Goal: Task Accomplishment & Management: Complete application form

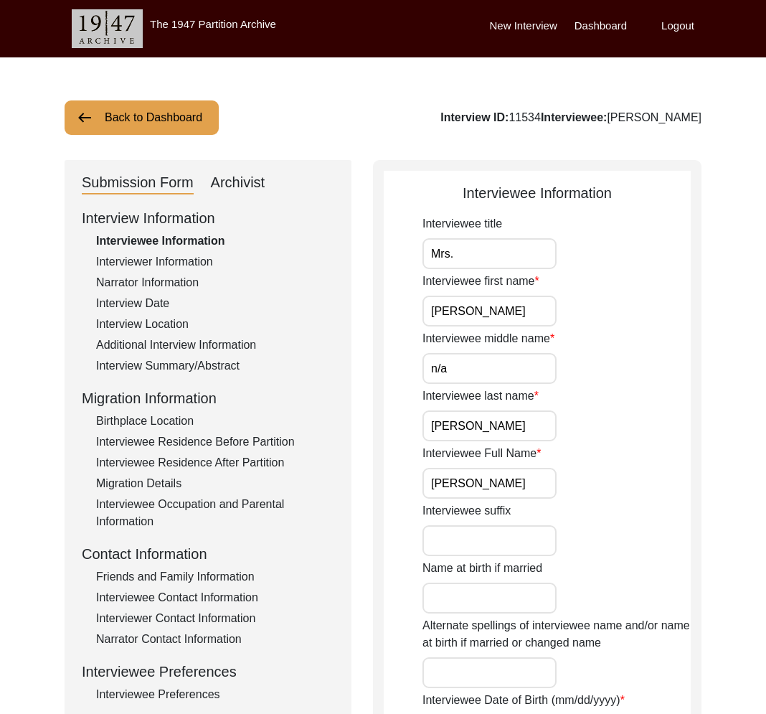
drag, startPoint x: 0, startPoint y: 0, endPoint x: 212, endPoint y: 131, distance: 249.2
click at [212, 131] on button "Back to Dashboard" at bounding box center [142, 117] width 154 height 34
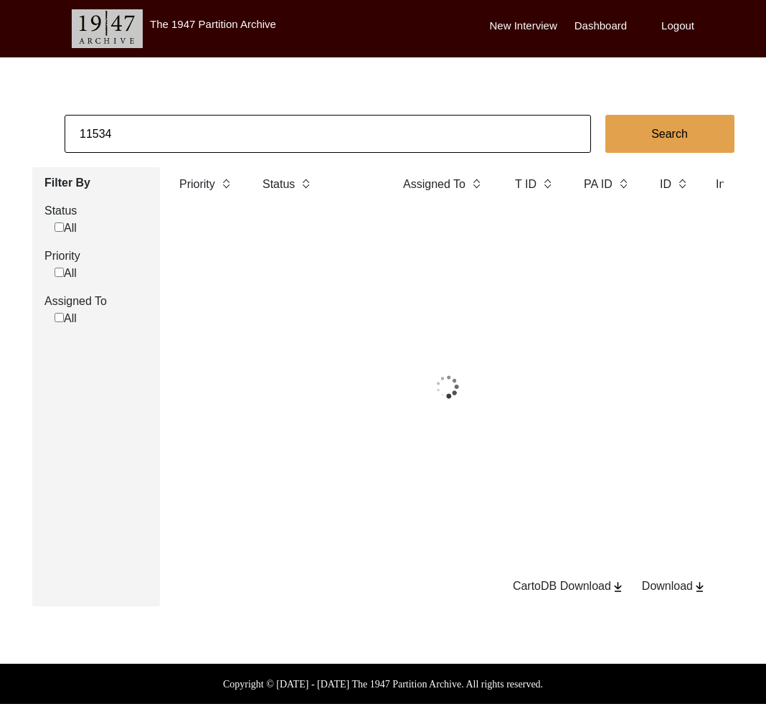
click at [174, 121] on input "11534" at bounding box center [328, 134] width 526 height 38
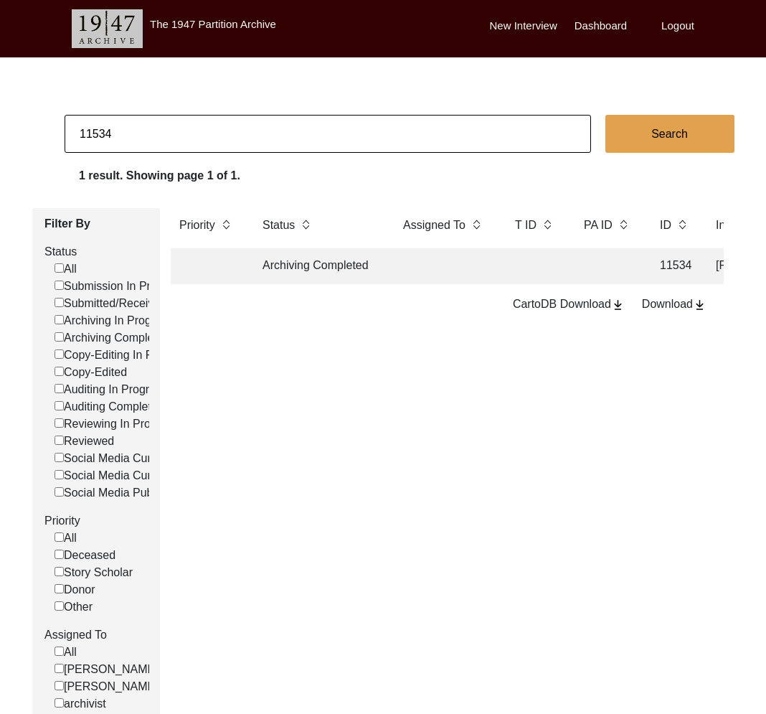
click at [174, 121] on input "11534" at bounding box center [328, 134] width 526 height 38
type input "Chirantan Banik"
checkbox input "false"
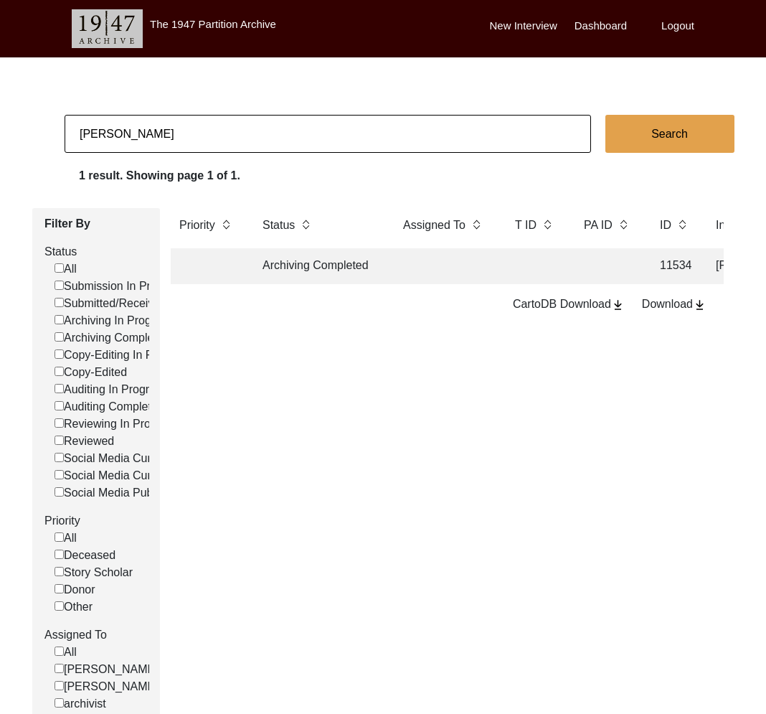
checkbox input "false"
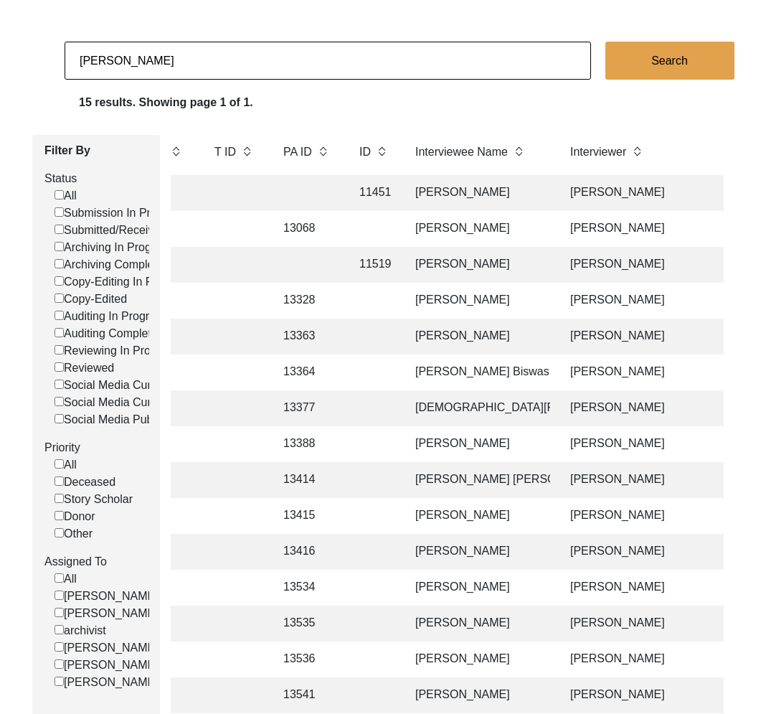
scroll to position [62, 0]
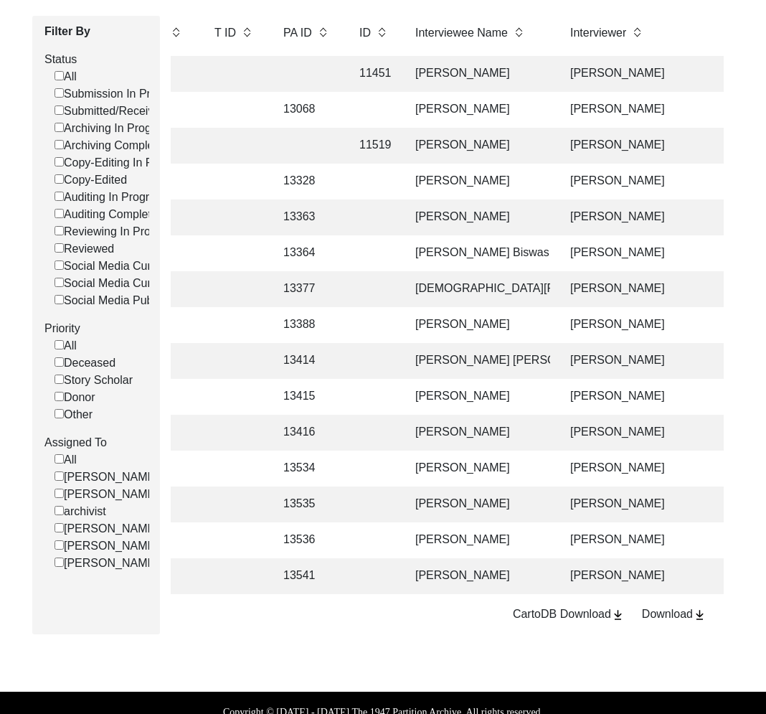
click at [372, 430] on td at bounding box center [373, 433] width 44 height 36
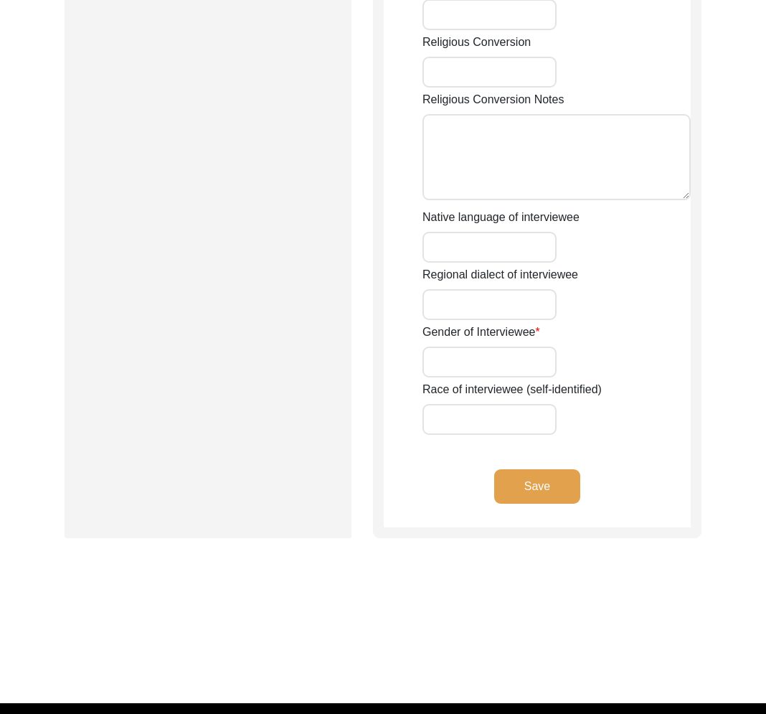
type input "Manju"
type input "n/a"
type input "Bose"
type input "Manju Bose"
type input "Manju Sarkar"
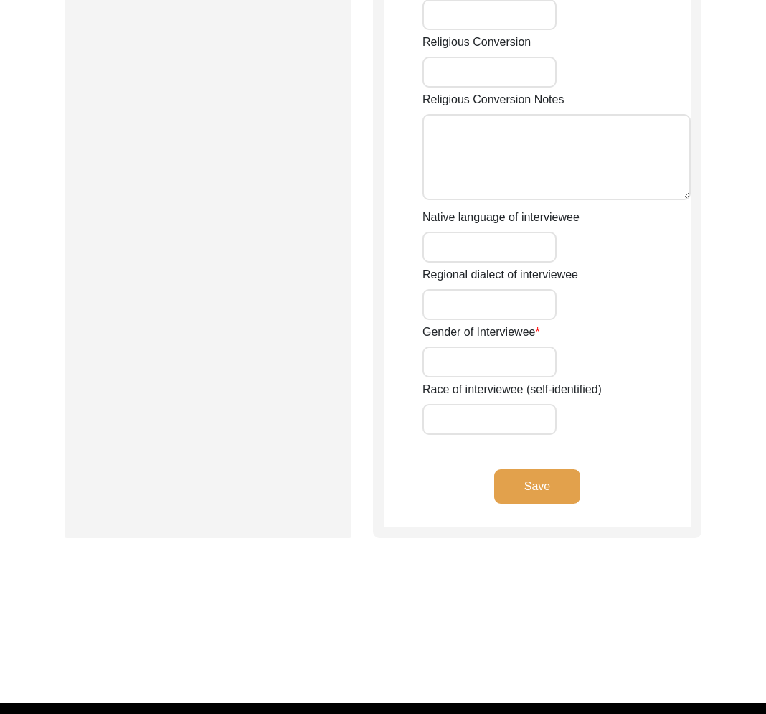
type input "11/02/1937"
type input "88"
type input "[DEMOGRAPHIC_DATA]"
type input "Bengali"
type input "[DEMOGRAPHIC_DATA]"
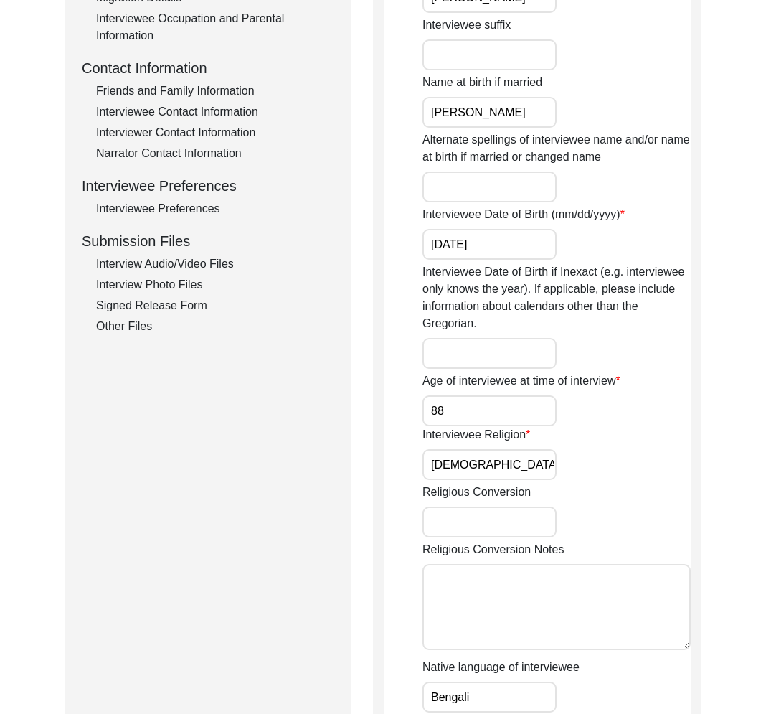
click at [133, 323] on div "Other Files" at bounding box center [215, 326] width 238 height 17
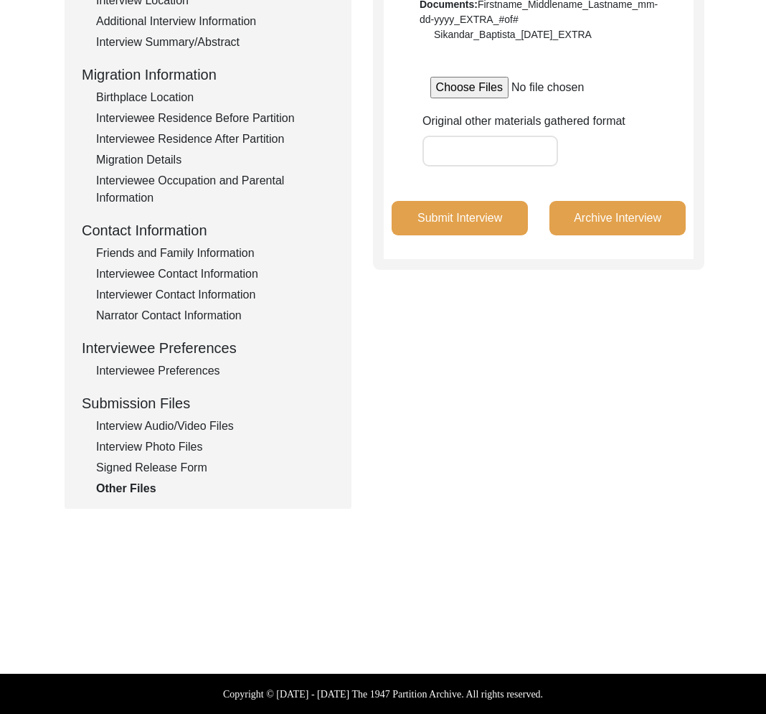
scroll to position [323, 0]
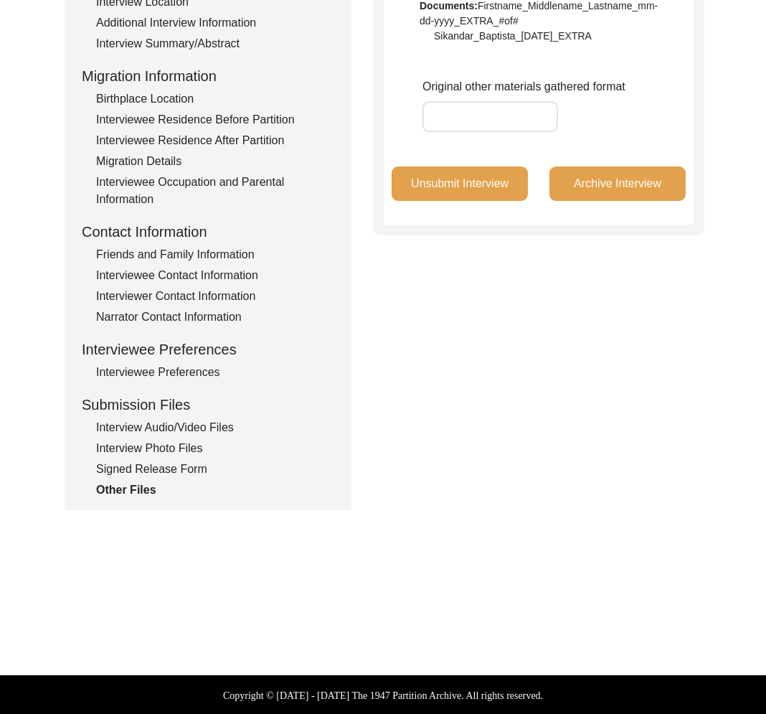
click at [189, 429] on div "Interview Audio/Video Files" at bounding box center [215, 427] width 238 height 17
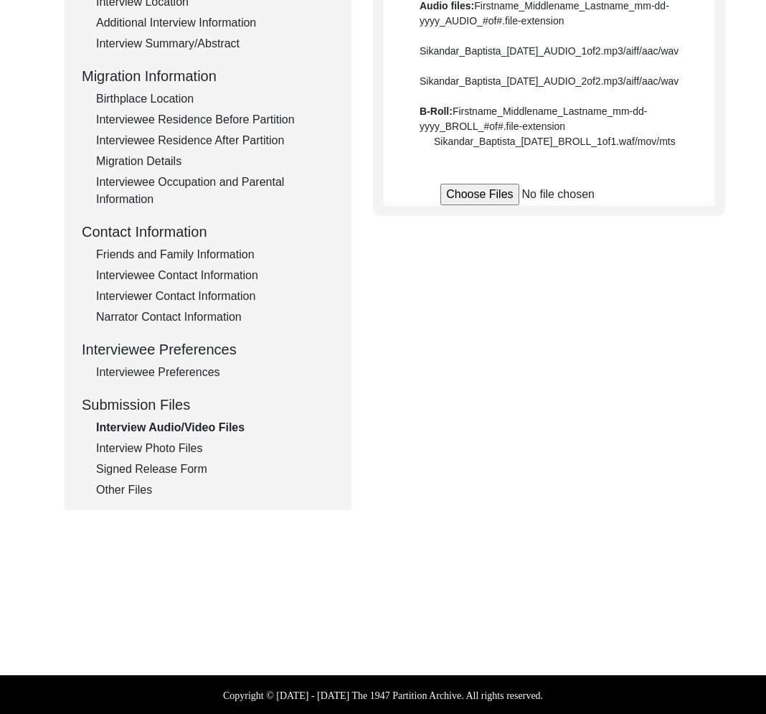
scroll to position [320, 0]
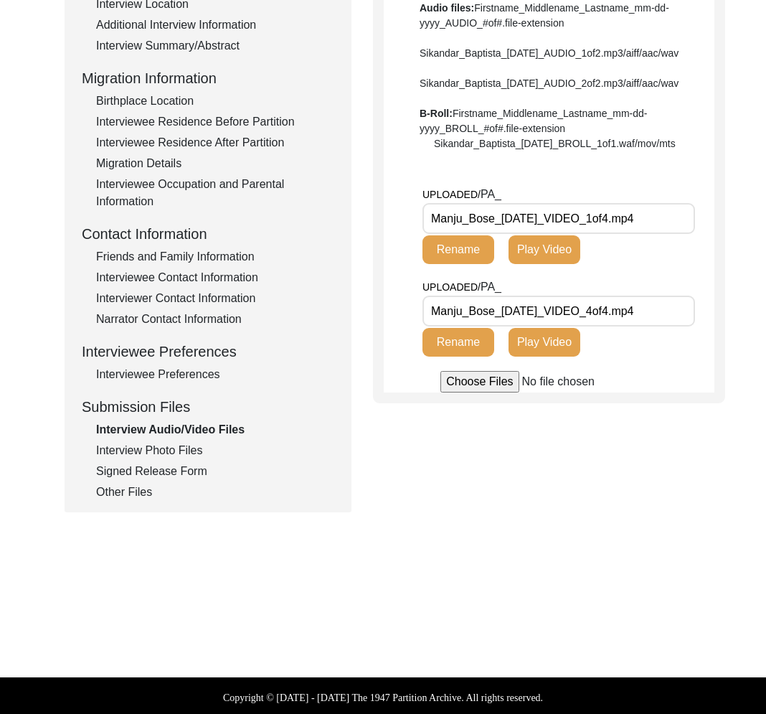
click at [188, 488] on div "Other Files" at bounding box center [215, 491] width 238 height 17
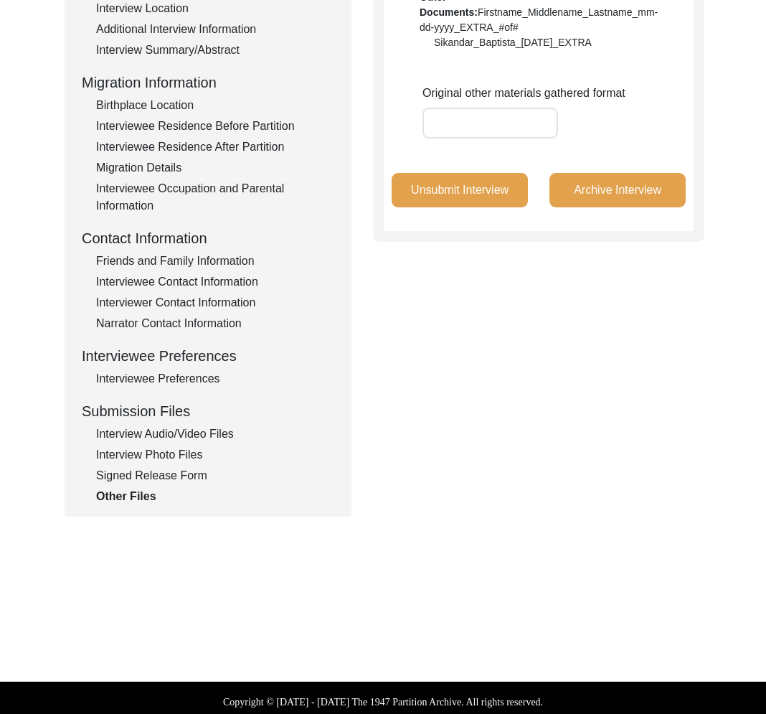
click at [174, 476] on div "Signed Release Form" at bounding box center [215, 475] width 238 height 17
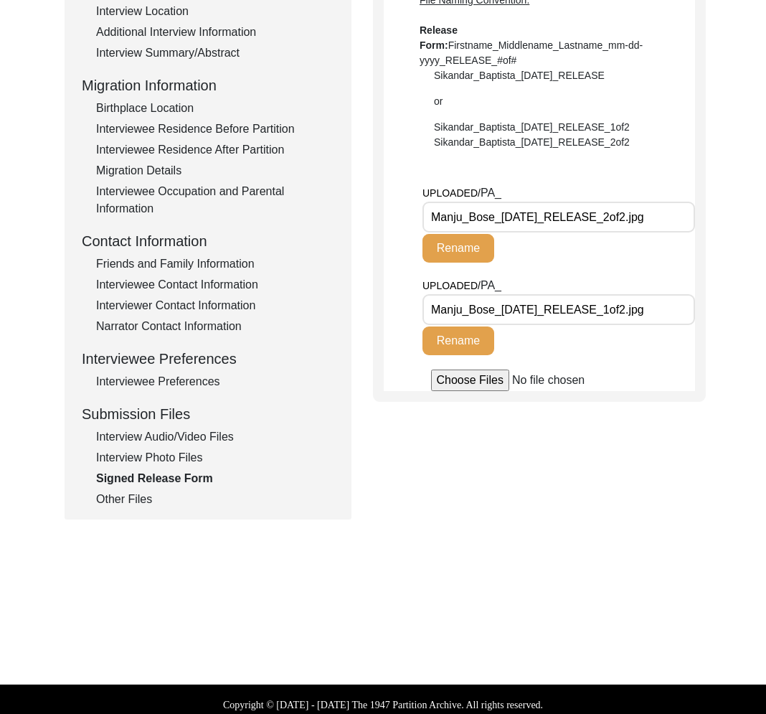
click at [137, 501] on div "Other Files" at bounding box center [215, 499] width 238 height 17
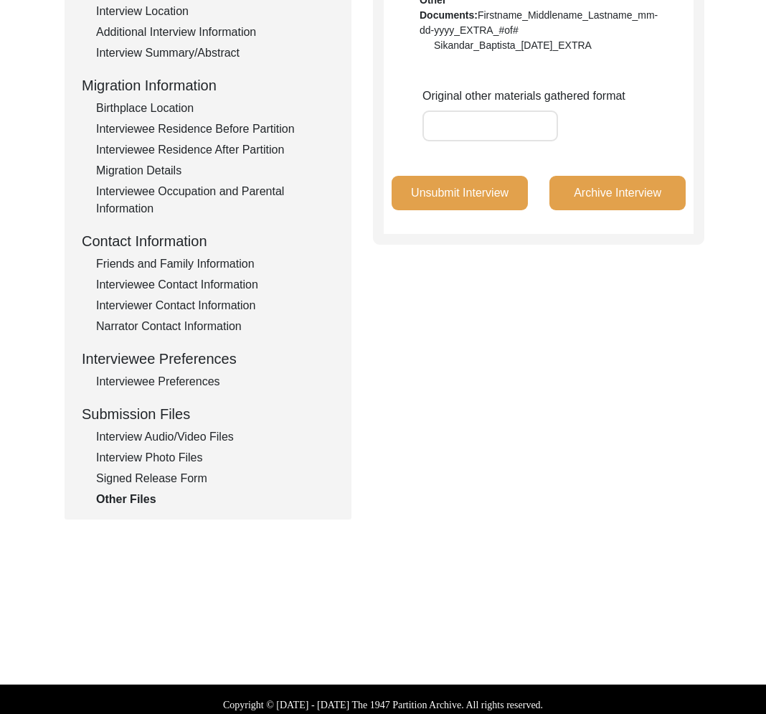
click at [189, 443] on div "Interview Audio/Video Files" at bounding box center [215, 436] width 238 height 17
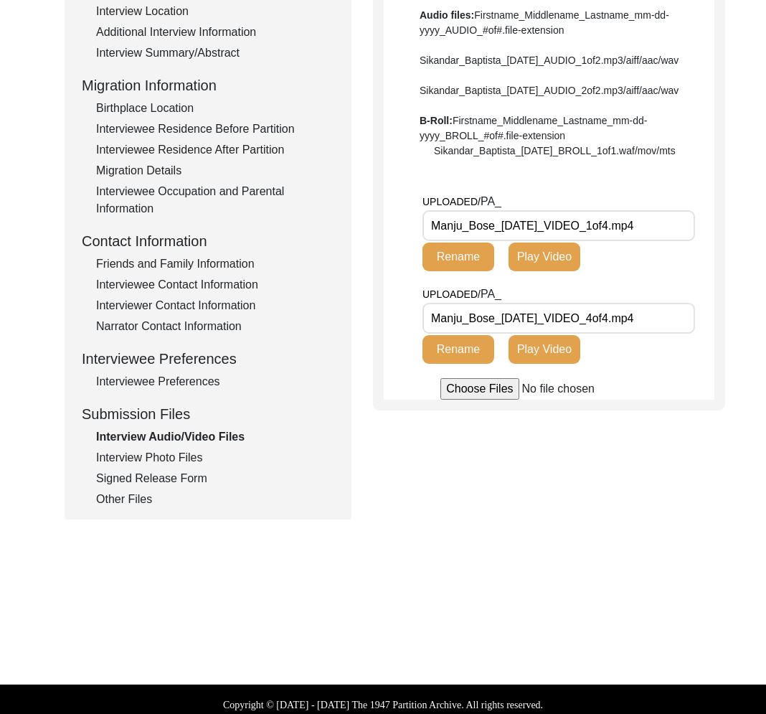
click at [140, 507] on div "Other Files" at bounding box center [215, 499] width 238 height 17
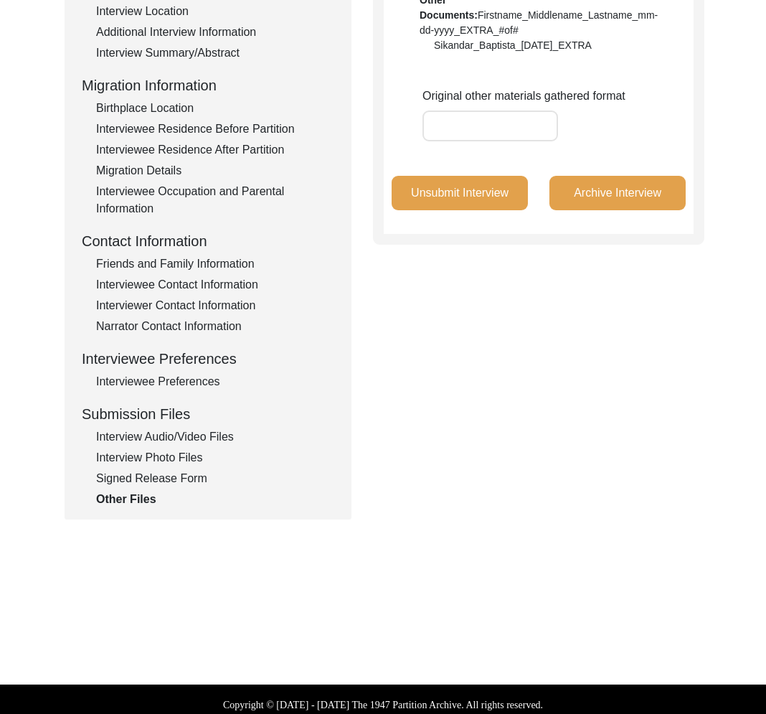
click at [453, 211] on div "Unsubmit Interview Archive Interview" at bounding box center [539, 205] width 310 height 58
click at [451, 204] on button "Unsubmit Interview" at bounding box center [460, 193] width 136 height 34
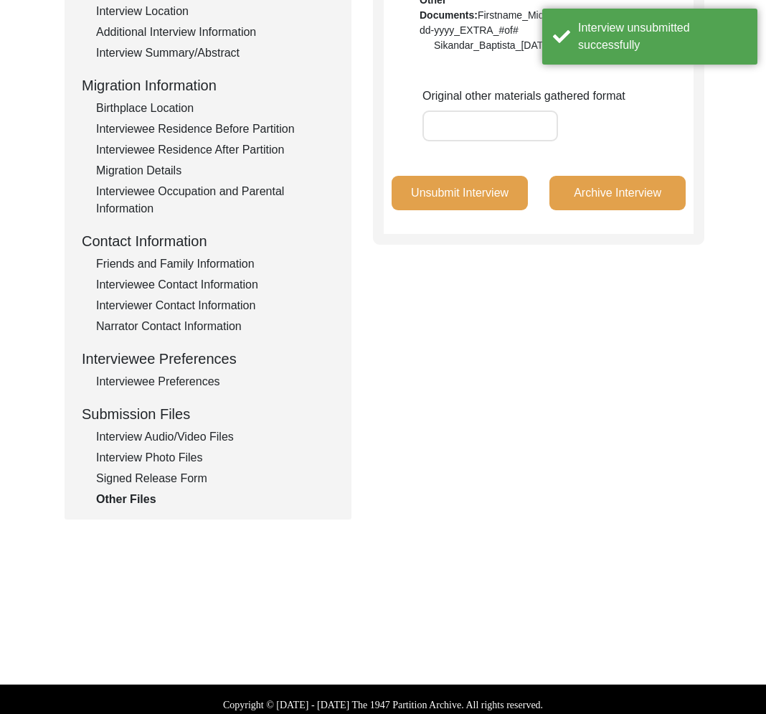
click at [190, 478] on div "Signed Release Form" at bounding box center [215, 478] width 238 height 17
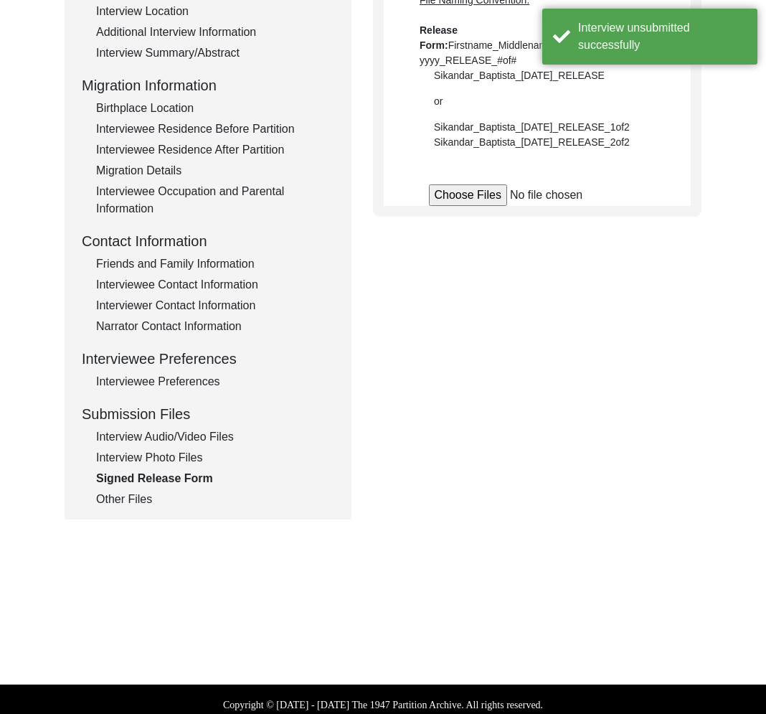
click at [133, 496] on div "Other Files" at bounding box center [215, 499] width 238 height 17
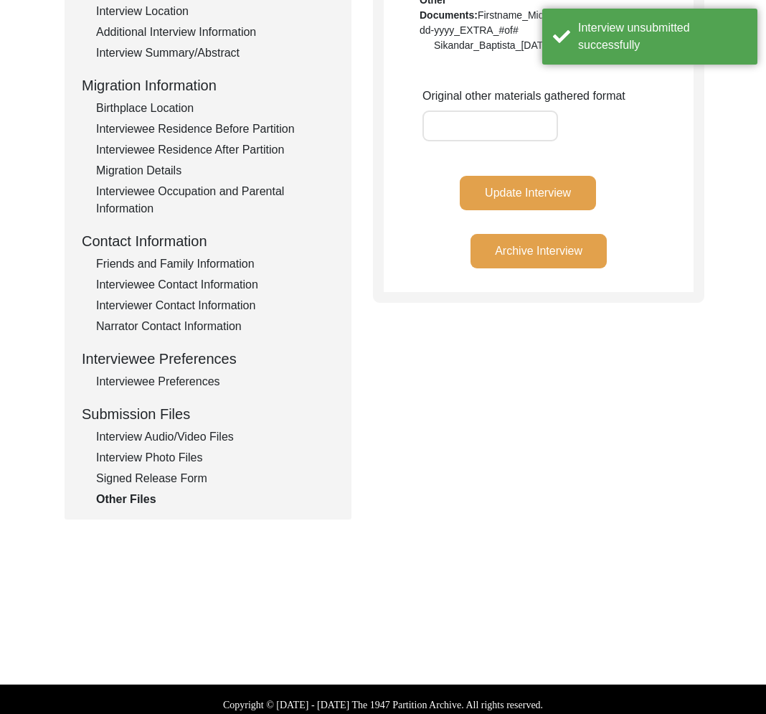
click at [169, 472] on div "Signed Release Form" at bounding box center [215, 478] width 238 height 17
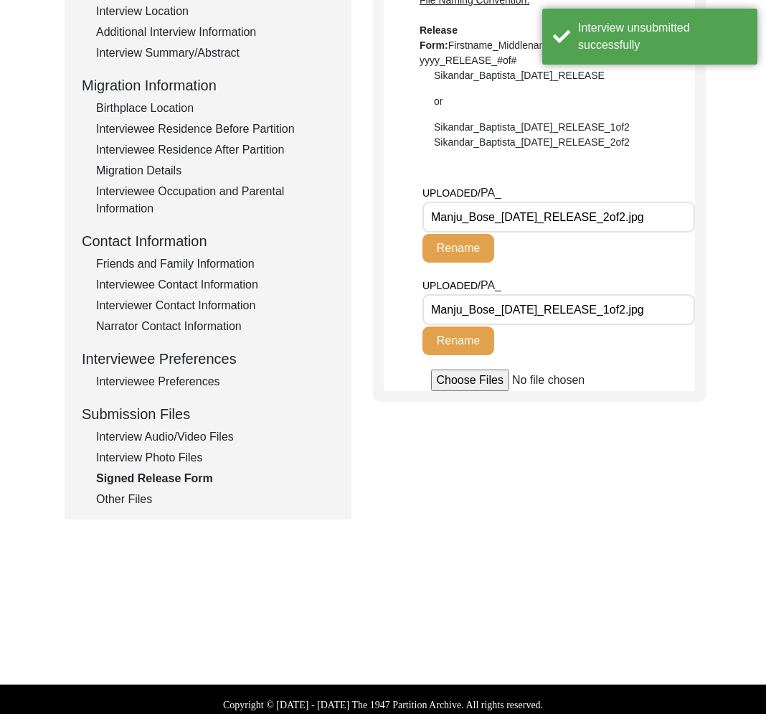
click at [163, 455] on div "Interview Photo Files" at bounding box center [215, 457] width 238 height 17
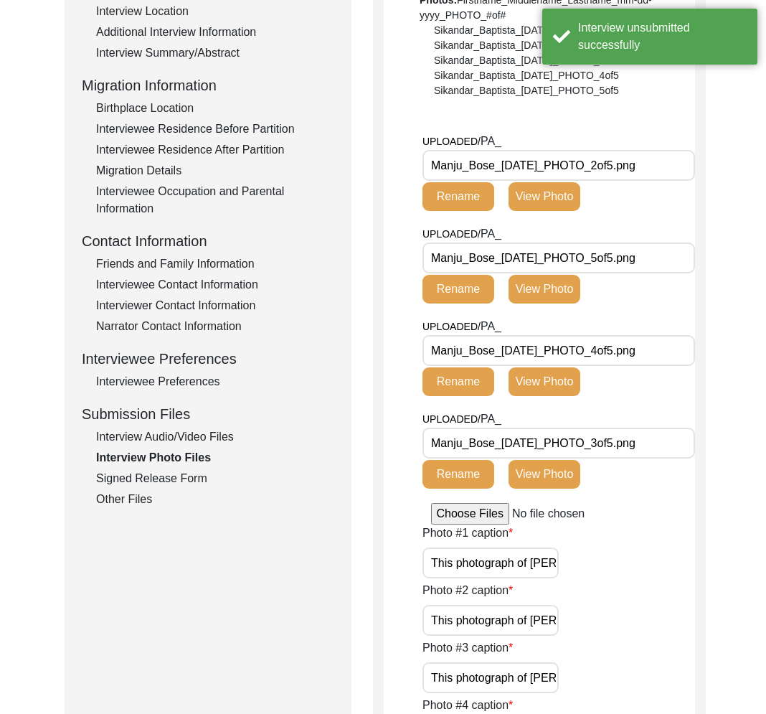
click at [130, 498] on div "Other Files" at bounding box center [215, 499] width 238 height 17
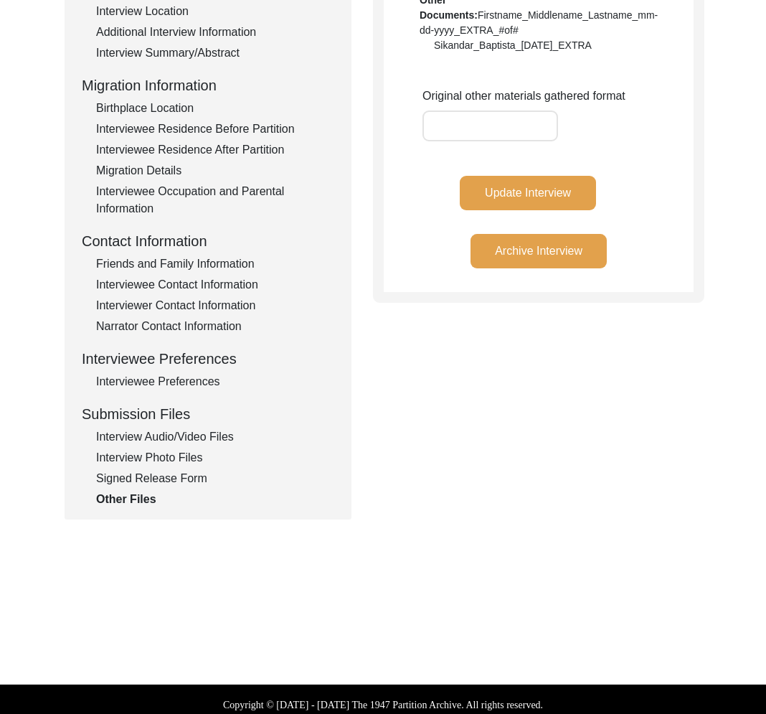
click at [487, 196] on button "Update Interview" at bounding box center [528, 193] width 136 height 34
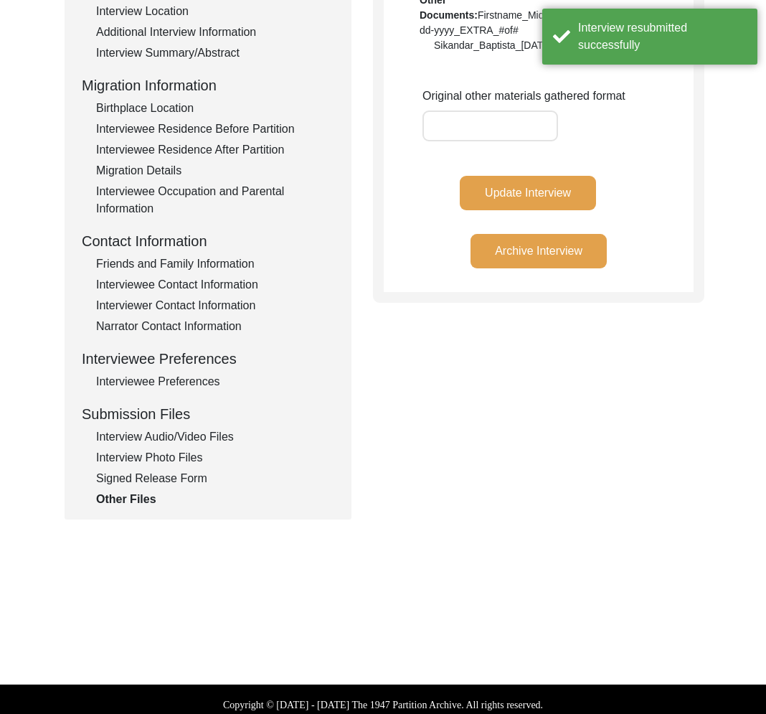
click at [176, 433] on div "Interview Audio/Video Files" at bounding box center [215, 436] width 238 height 17
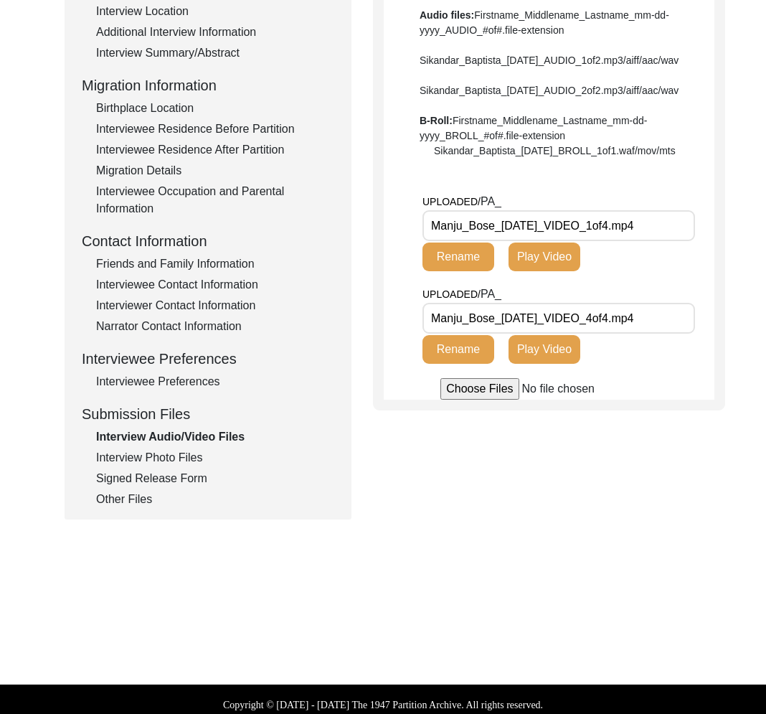
click at [139, 500] on div "Other Files" at bounding box center [215, 499] width 238 height 17
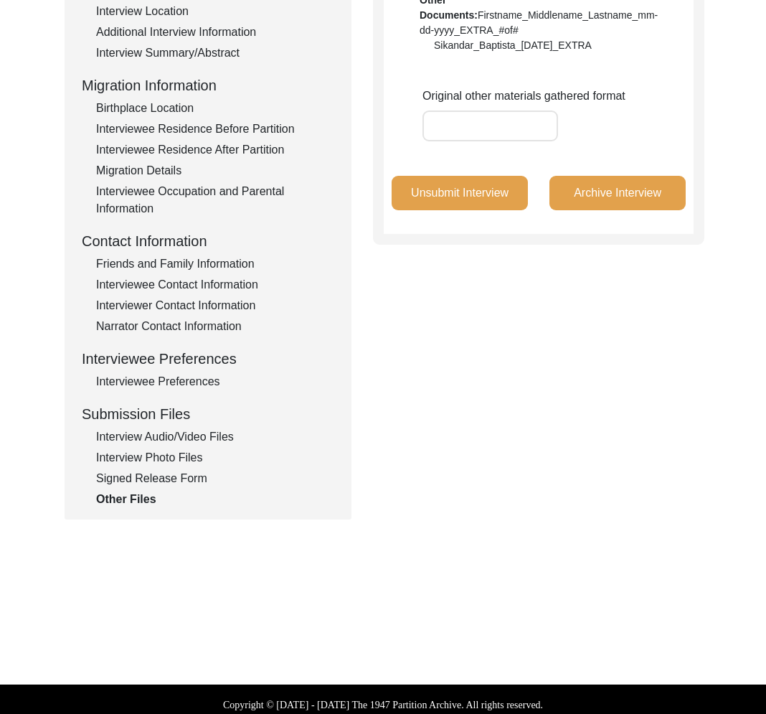
scroll to position [0, 0]
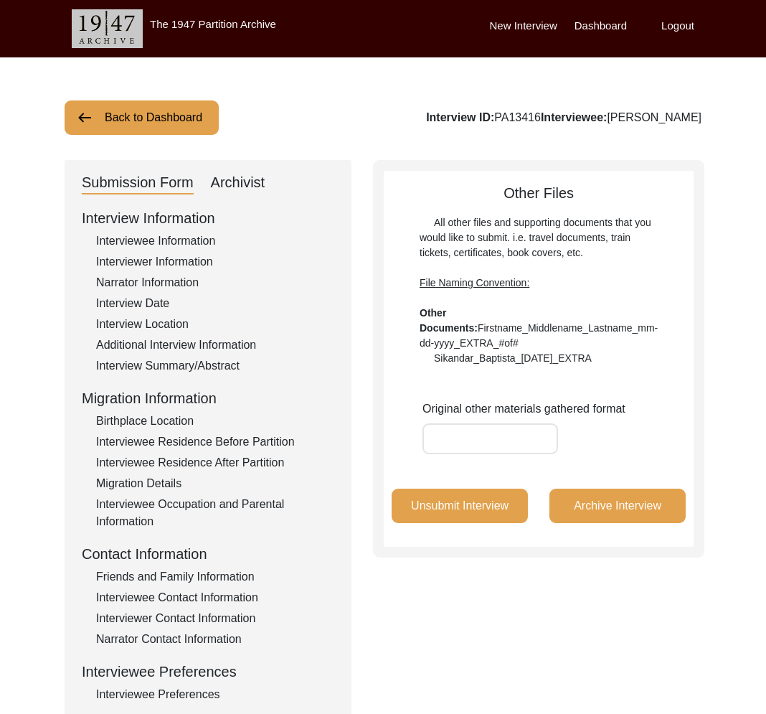
click at [181, 125] on button "Back to Dashboard" at bounding box center [142, 117] width 154 height 34
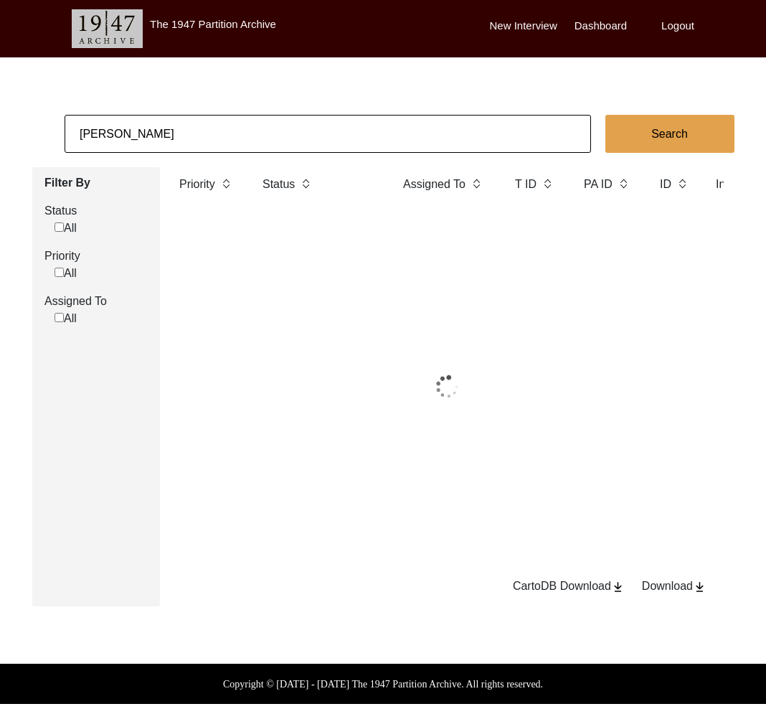
click at [230, 131] on input "Chirantan Banik" at bounding box center [328, 134] width 526 height 38
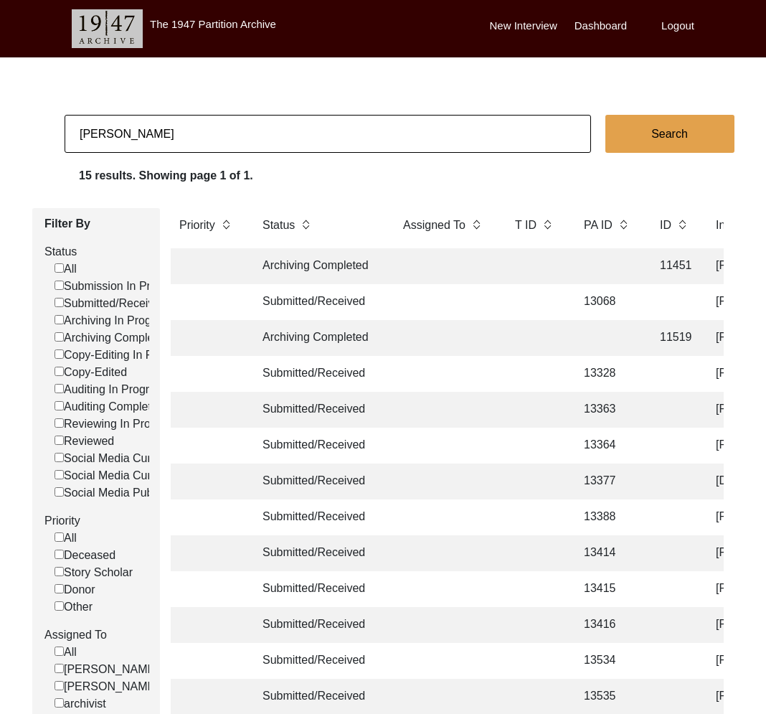
type input "Izzat Shah"
checkbox input "false"
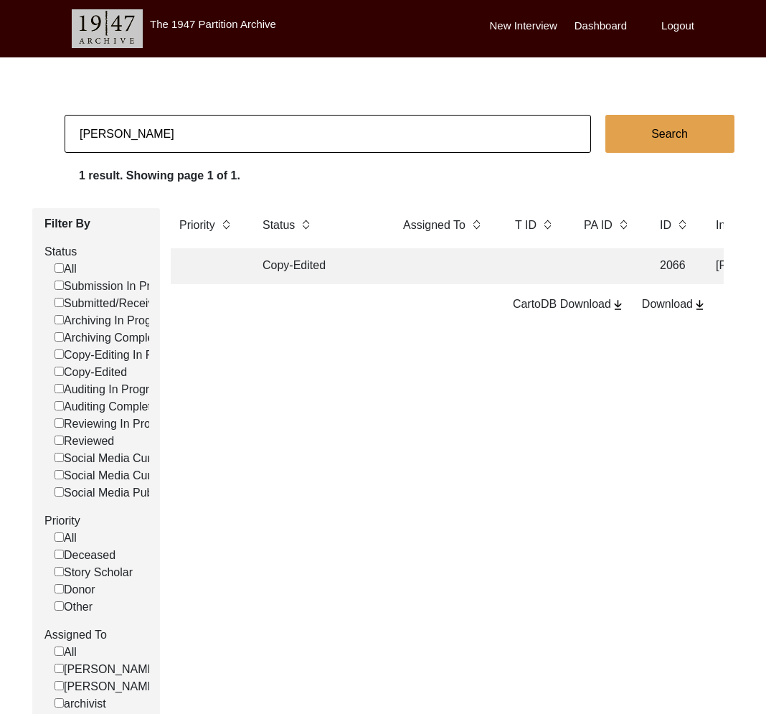
click at [492, 275] on td at bounding box center [445, 266] width 100 height 36
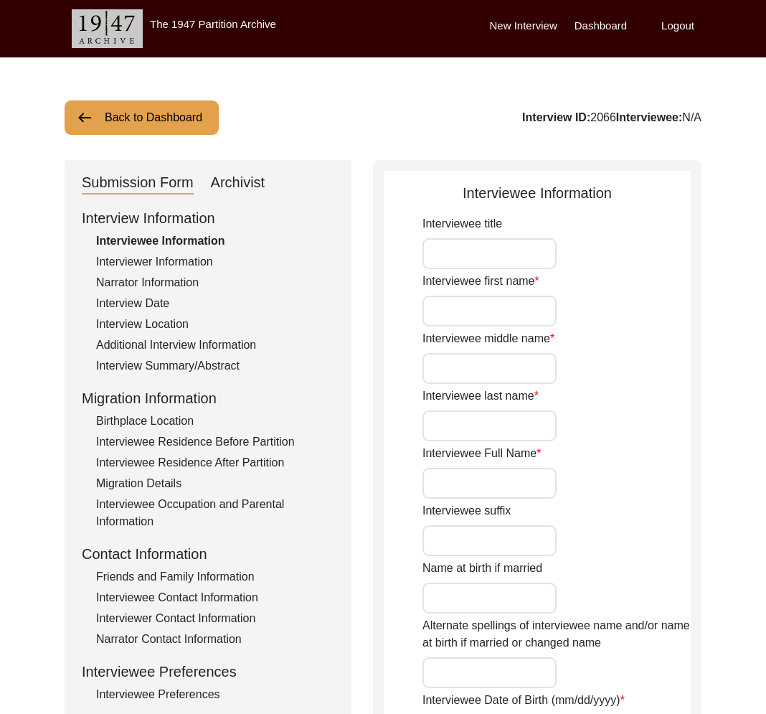
type input "Izzat Shah"
type input "3/26/1933"
type input "[DEMOGRAPHIC_DATA]"
click at [237, 575] on div "Friends and Family Information" at bounding box center [215, 576] width 238 height 17
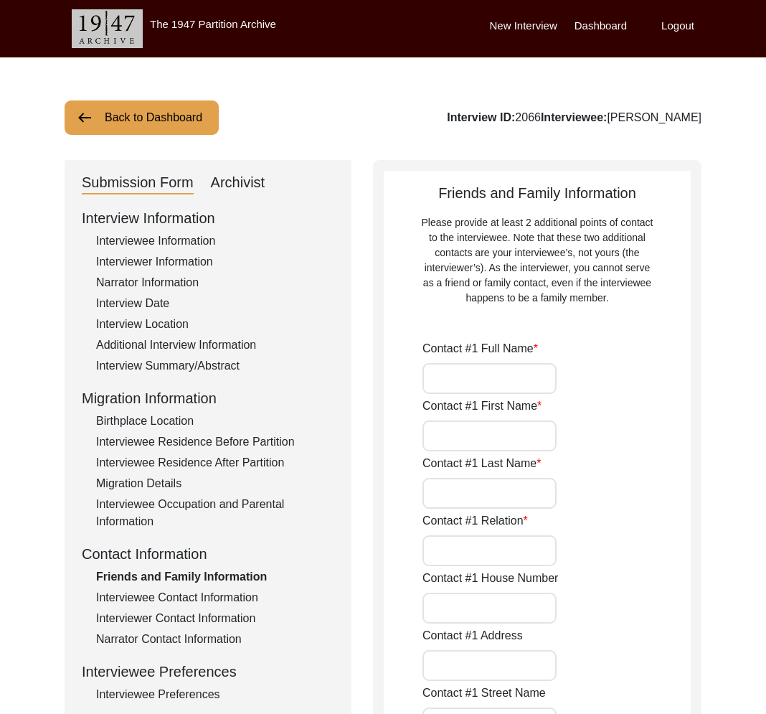
type input "Khwaja Salman Shah"
type input "Grandson"
type input "House No. 5-C, Block H, Gulberg II"
type input "Lahore"
type input "Punjab"
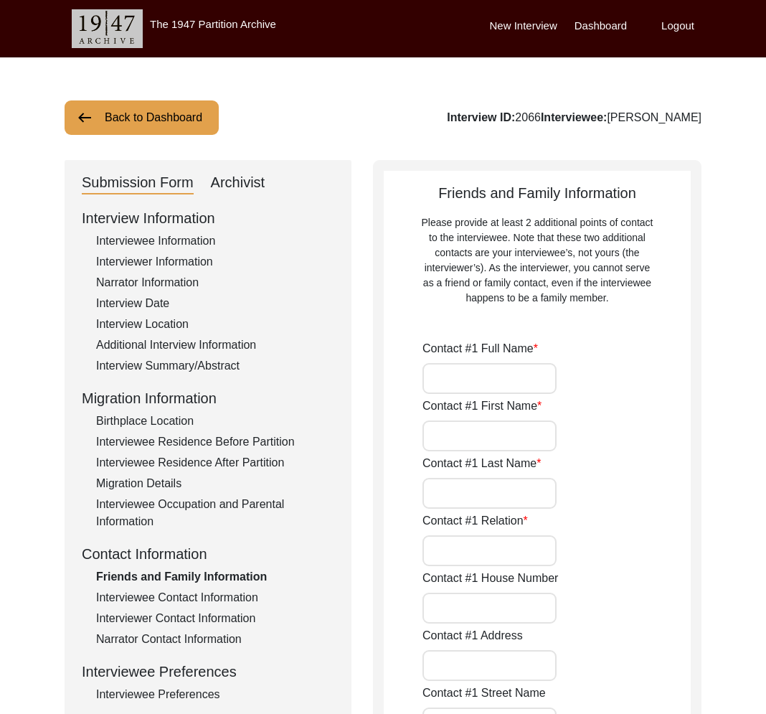
type input "[GEOGRAPHIC_DATA]"
type input "ksalmanshah@outlook.com"
type input "Dr. Amna Bashir"
type input "Daughter-in-Law"
type input "House No. 5-C, Block H, Gulberg II"
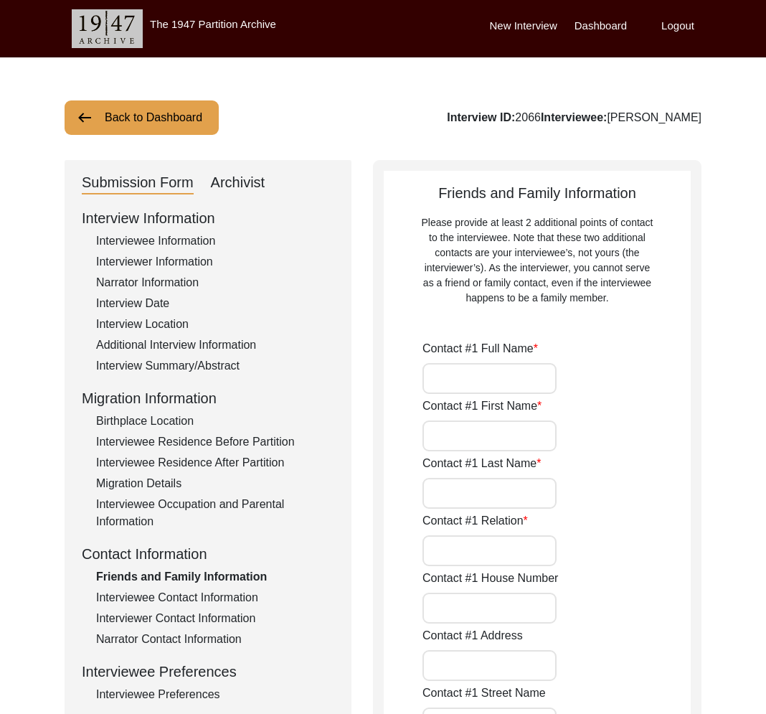
type input "Lahore"
type input "Punjab"
type input "[GEOGRAPHIC_DATA]"
type input "0348-4484440"
type input "amnanabeel@hotmail.com"
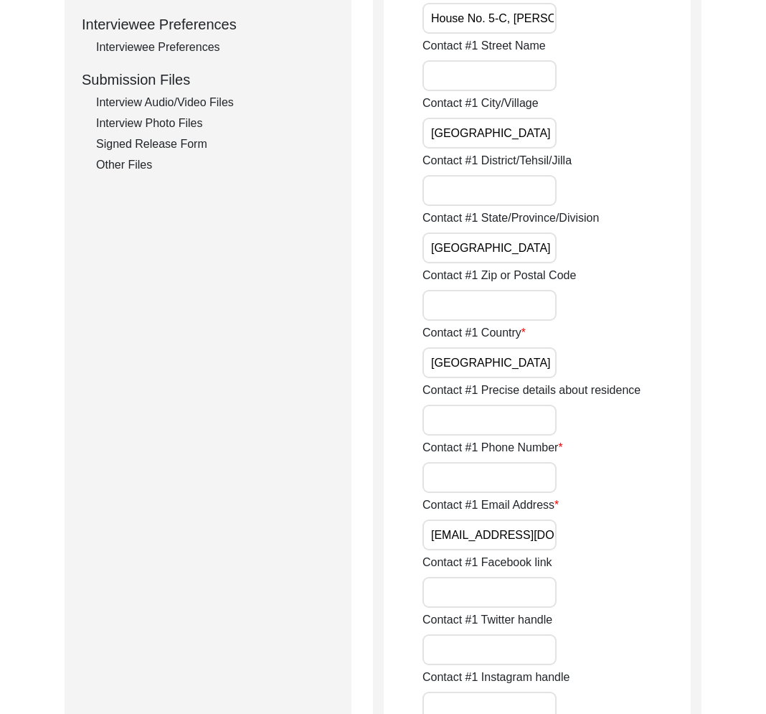
scroll to position [248, 0]
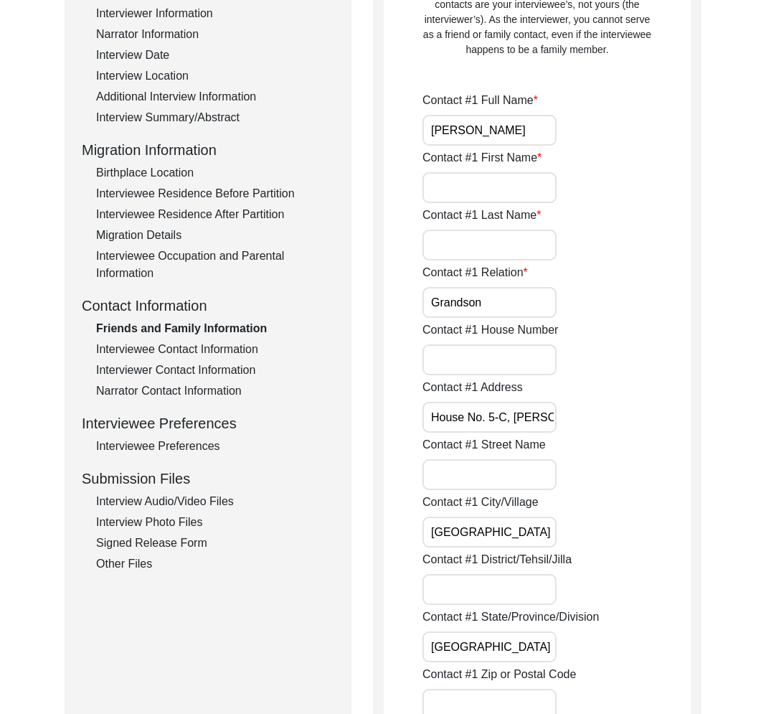
drag, startPoint x: 184, startPoint y: 526, endPoint x: 179, endPoint y: 519, distance: 8.2
click at [181, 523] on div "Interview Photo Files" at bounding box center [215, 522] width 238 height 17
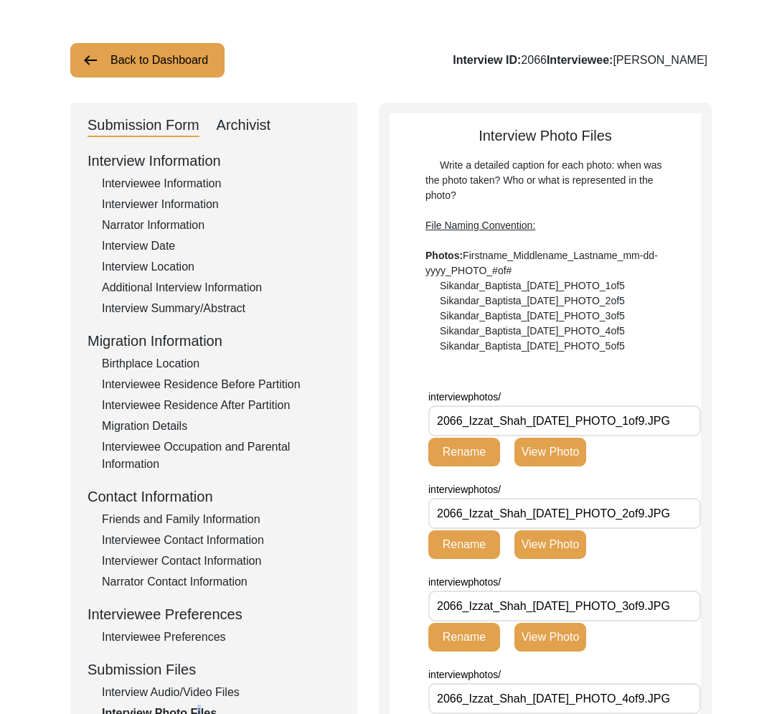
scroll to position [0, 0]
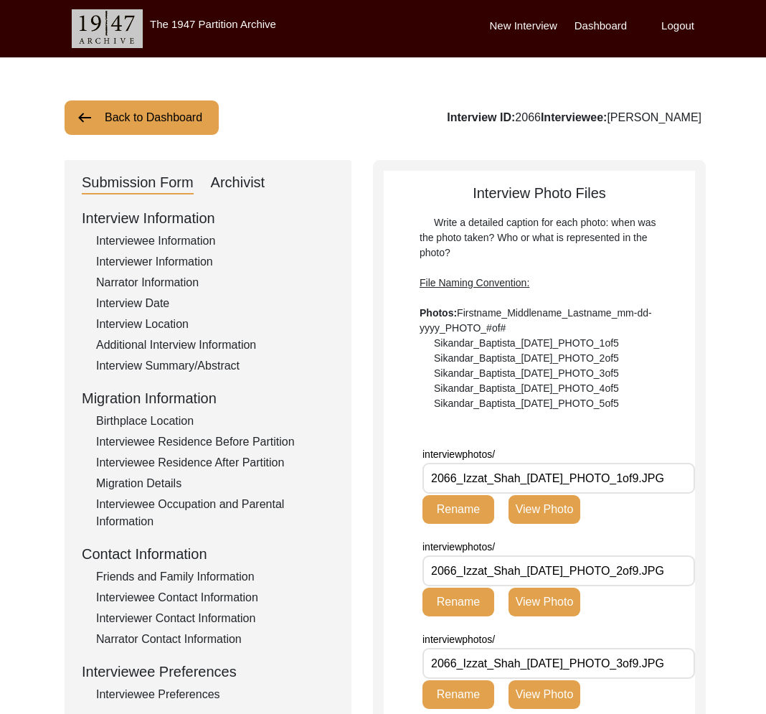
click at [673, 23] on label "Logout" at bounding box center [677, 26] width 33 height 16
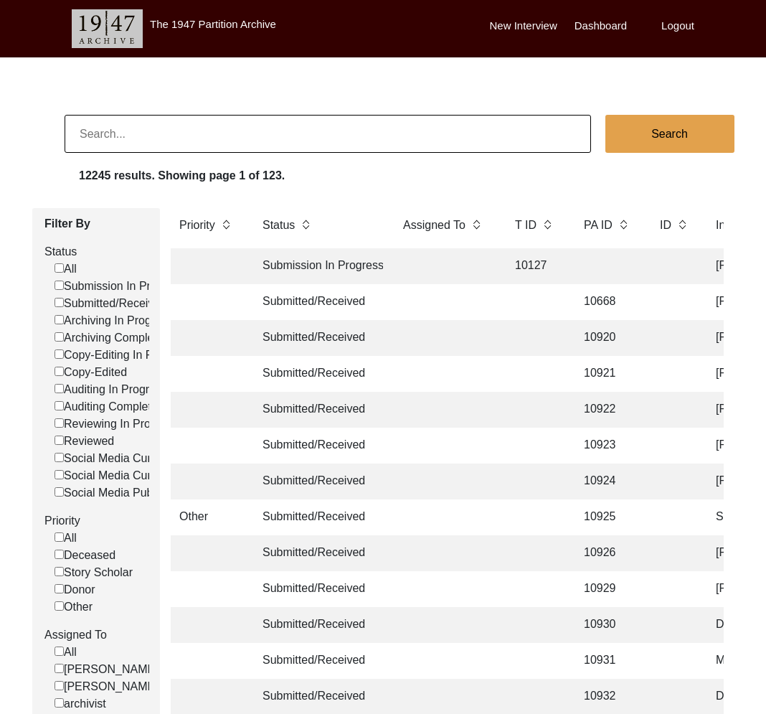
click at [369, 130] on input at bounding box center [328, 134] width 526 height 38
type input "11518"
checkbox input "false"
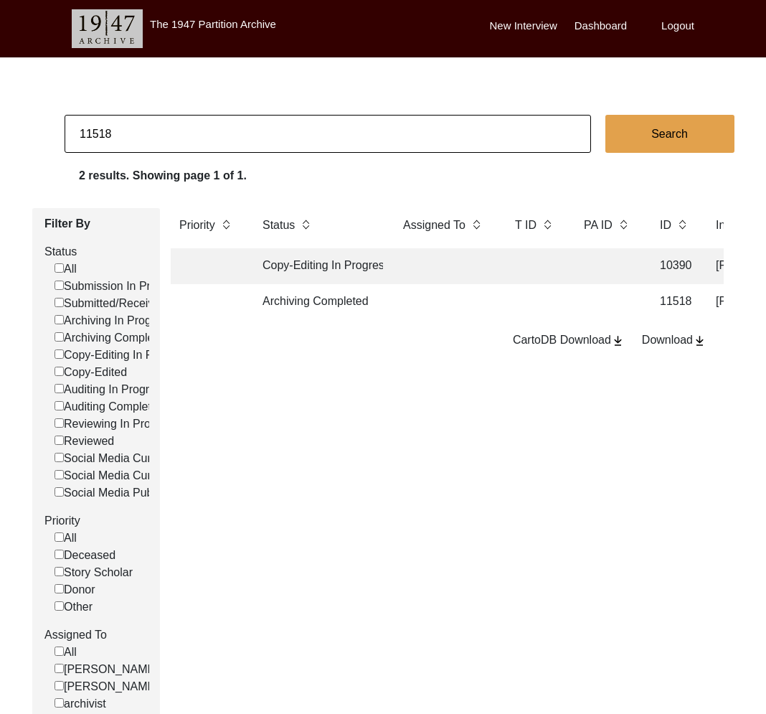
click at [430, 313] on td at bounding box center [445, 302] width 100 height 36
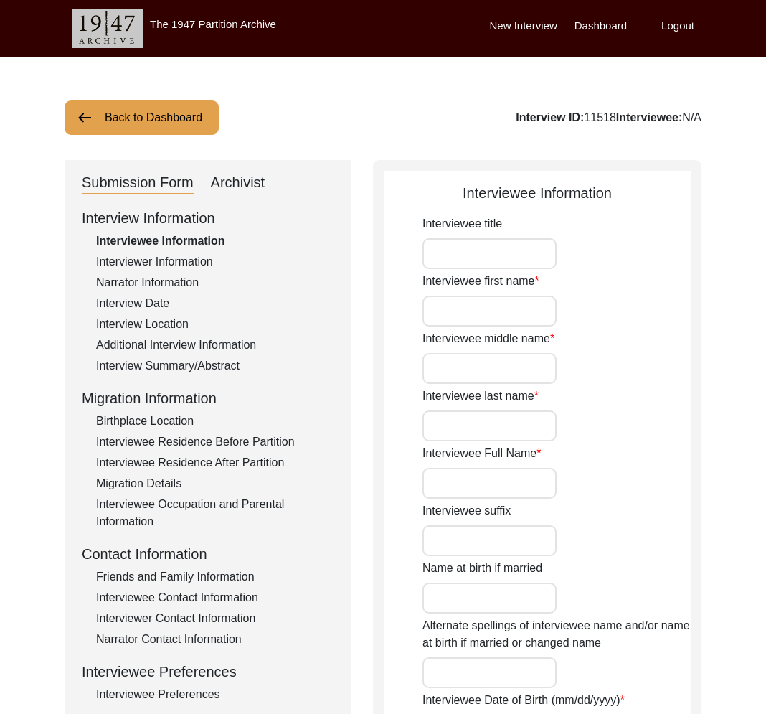
type input "Sambanna"
type input "-"
type input "Gundappa"
type input "[PERSON_NAME]"
type input "[DATE]"
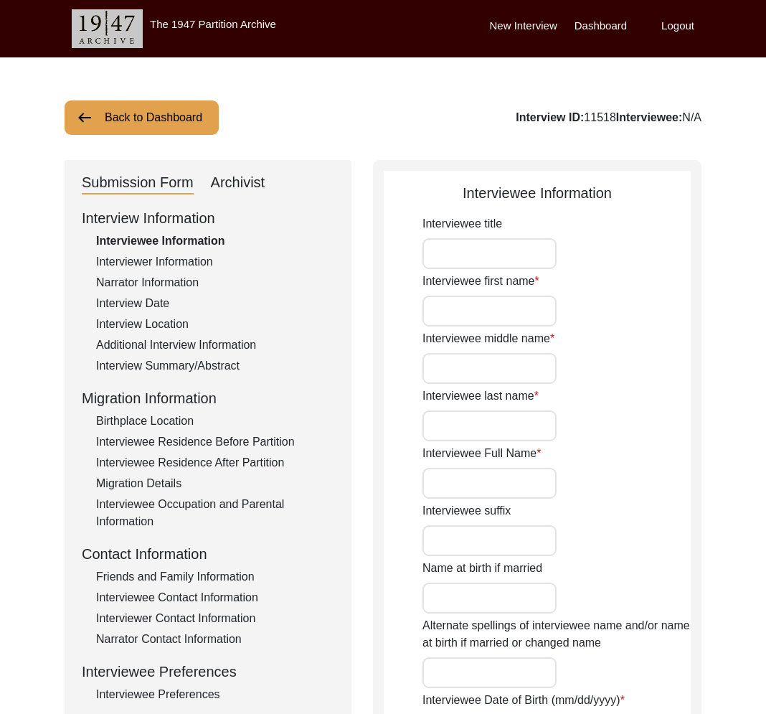
type input "84"
type input "[DEMOGRAPHIC_DATA]"
click at [681, 120] on div "Interview ID: 11518 Interviewee: [PERSON_NAME]" at bounding box center [570, 117] width 261 height 17
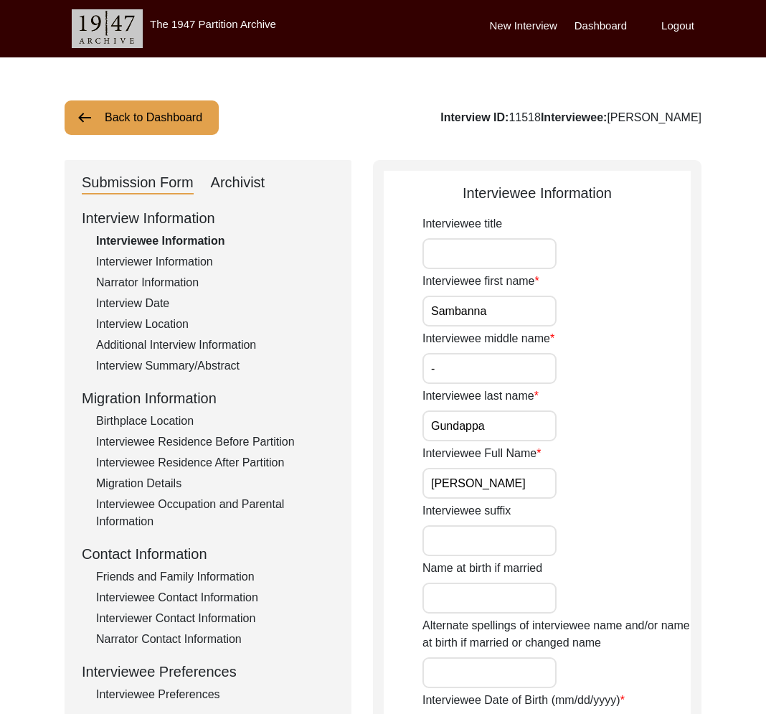
copy div "Gundappa"
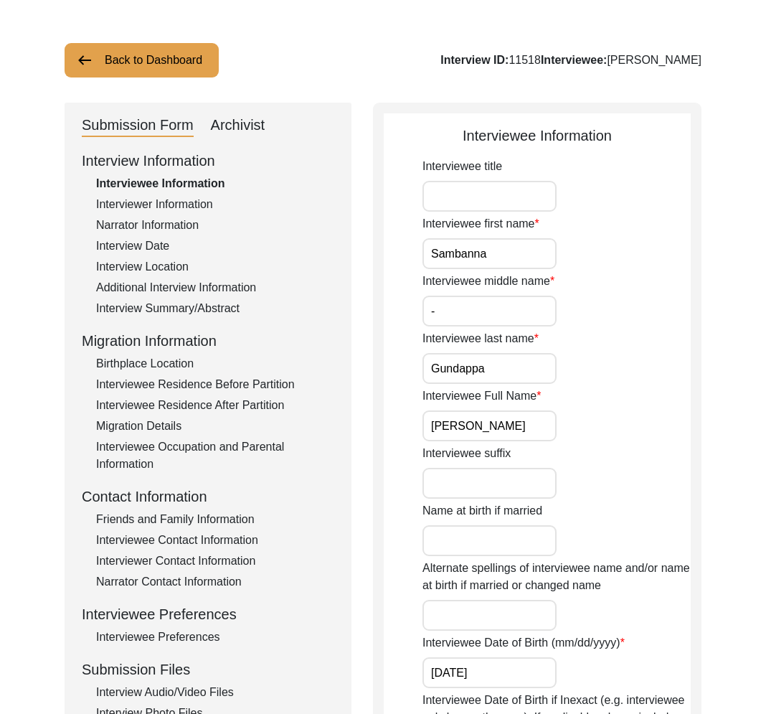
drag, startPoint x: 224, startPoint y: 509, endPoint x: 226, endPoint y: 521, distance: 11.7
click at [225, 509] on div "Interview Information Interviewee Information Interviewer Information Narrator …" at bounding box center [208, 456] width 252 height 613
click at [224, 526] on div "Friends and Family Information" at bounding box center [215, 518] width 238 height 17
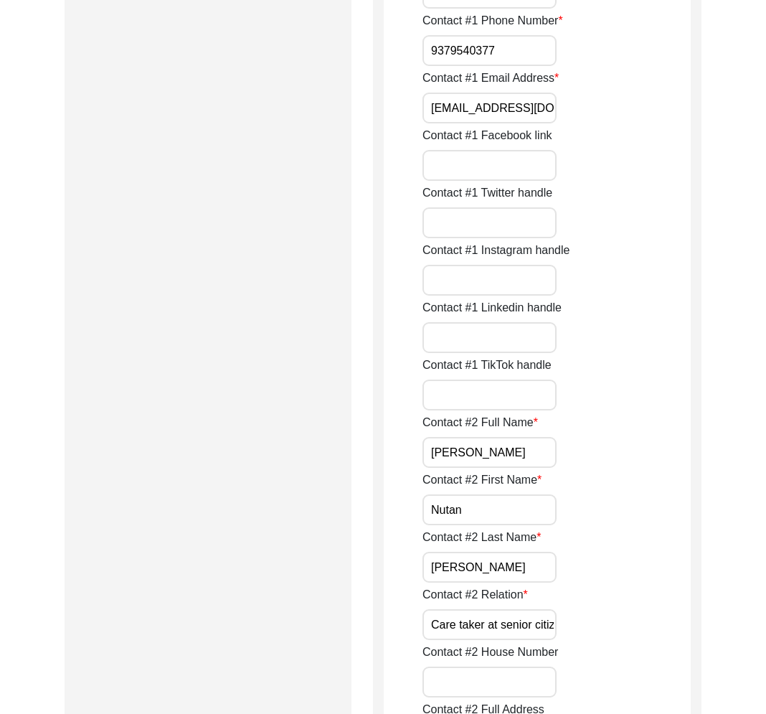
scroll to position [786, 0]
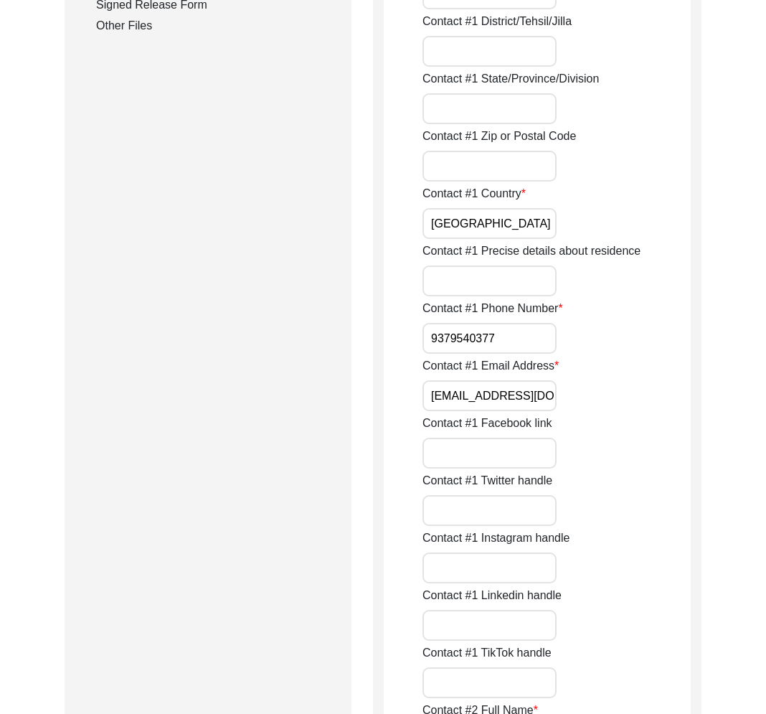
click at [509, 391] on input "[EMAIL_ADDRESS][DOMAIN_NAME]" at bounding box center [489, 395] width 134 height 31
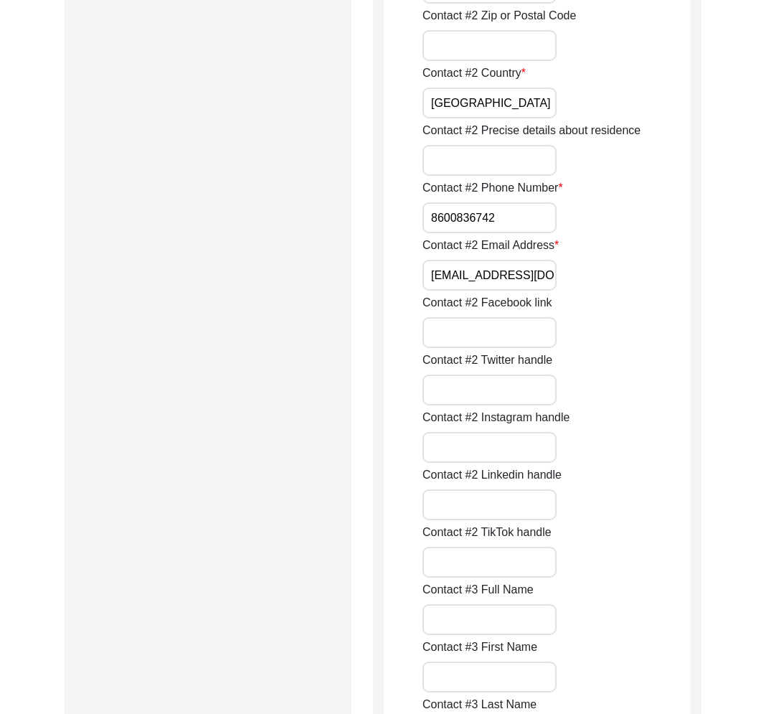
scroll to position [2076, 0]
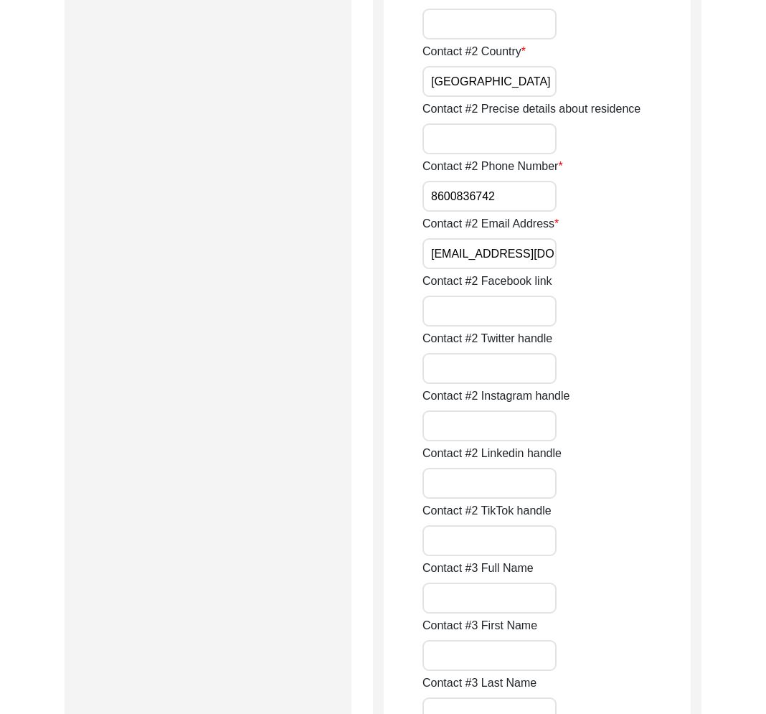
click at [559, 252] on div "Contact #2 Email Address [EMAIL_ADDRESS][DOMAIN_NAME]" at bounding box center [556, 242] width 268 height 54
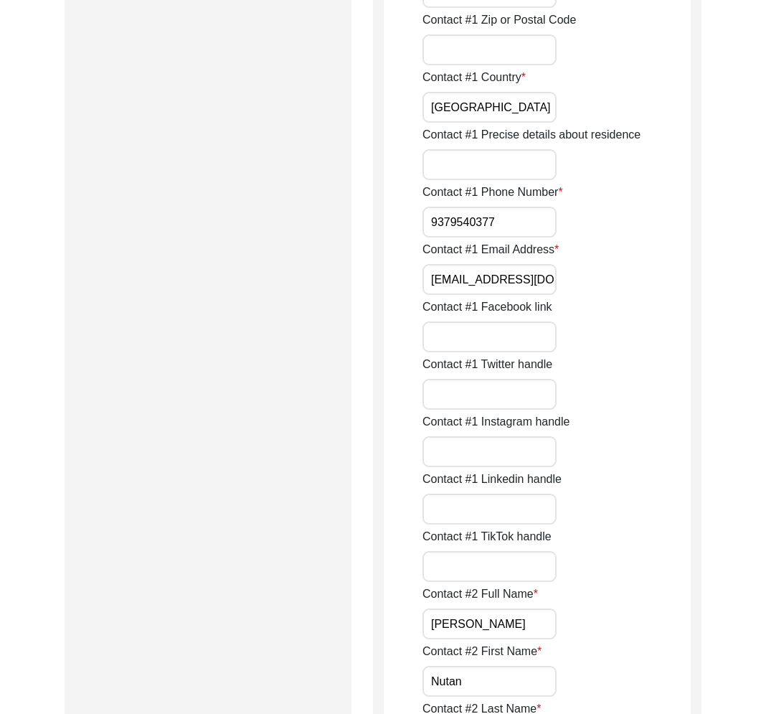
scroll to position [0, 0]
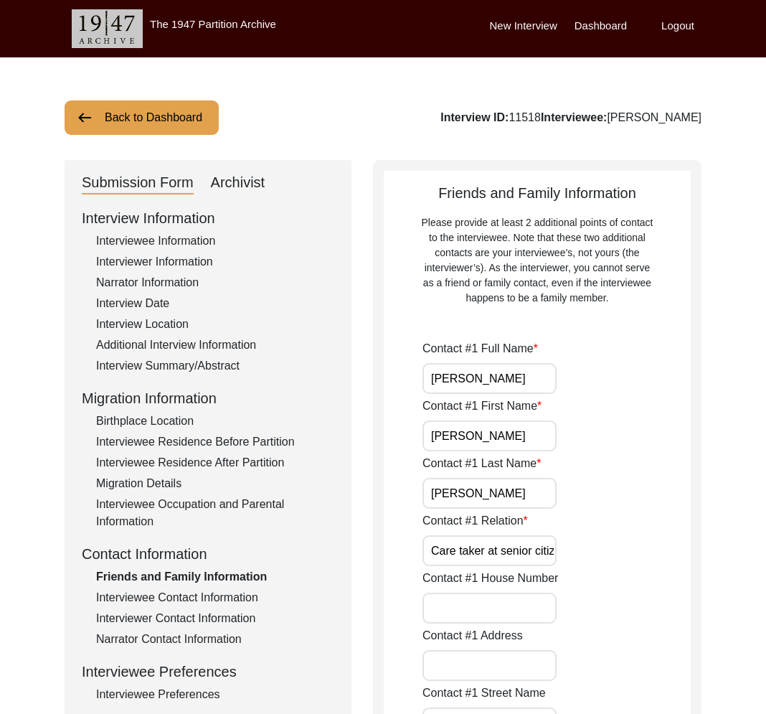
click at [217, 598] on div "Interviewee Contact Information" at bounding box center [215, 597] width 238 height 17
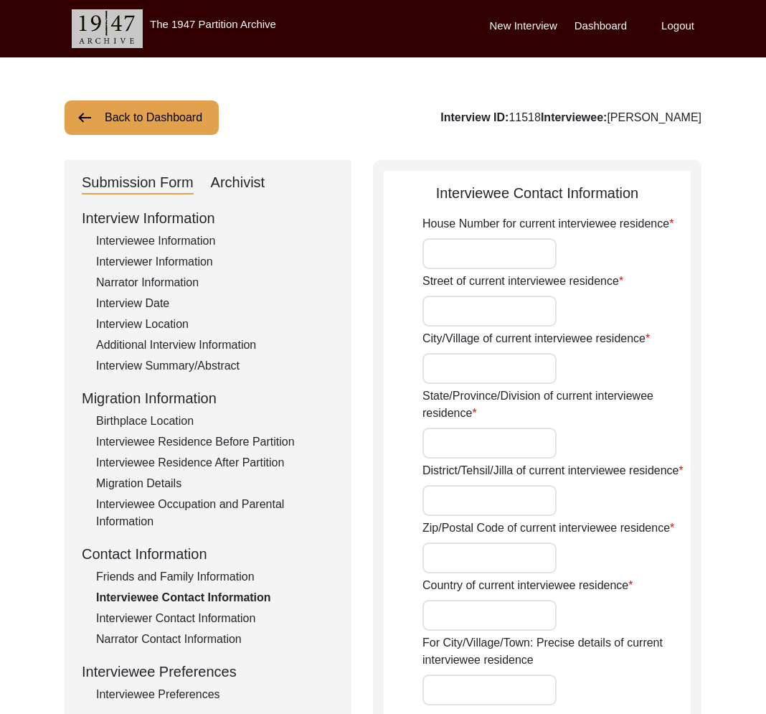
type input "H NO 10, 1-137"
type input "Mangalpet Rd"
type input "Bidar"
type input "[GEOGRAPHIC_DATA]"
type input "Bidar/Bidar"
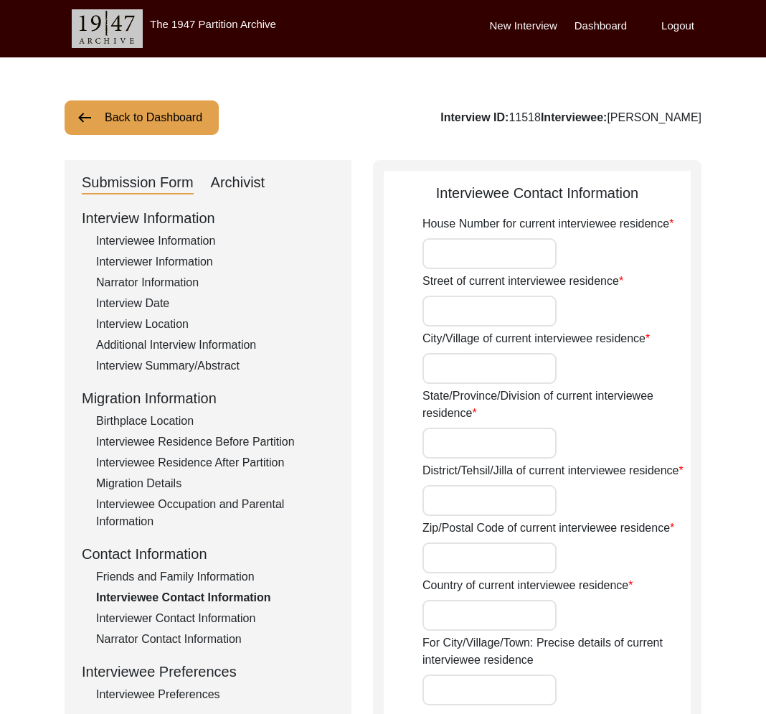
type input "585401"
type input "[GEOGRAPHIC_DATA]"
type input "Bidar, Bidar Taluka, [GEOGRAPHIC_DATA], Kalaburagi Division [GEOGRAPHIC_DATA], …"
type input "17.9104"
type input "77.5199"
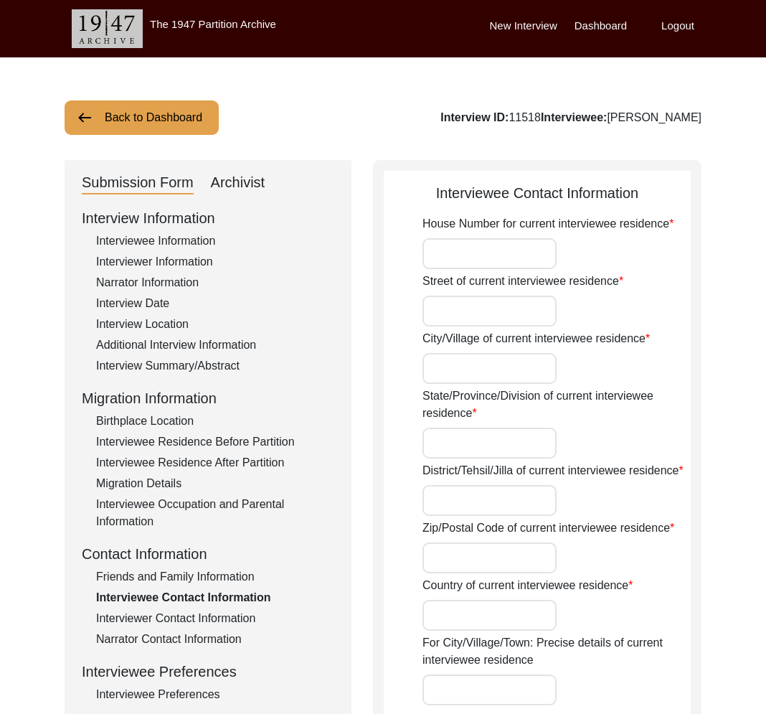
type input "8600836742"
type input "[EMAIL_ADDRESS][DOMAIN_NAME]"
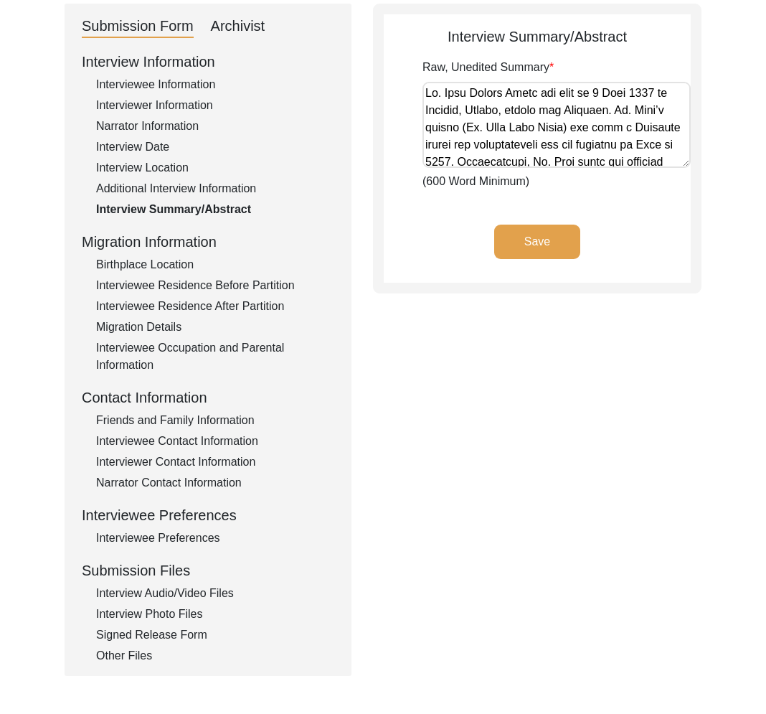
scroll to position [8, 0]
